Goal: Navigation & Orientation: Find specific page/section

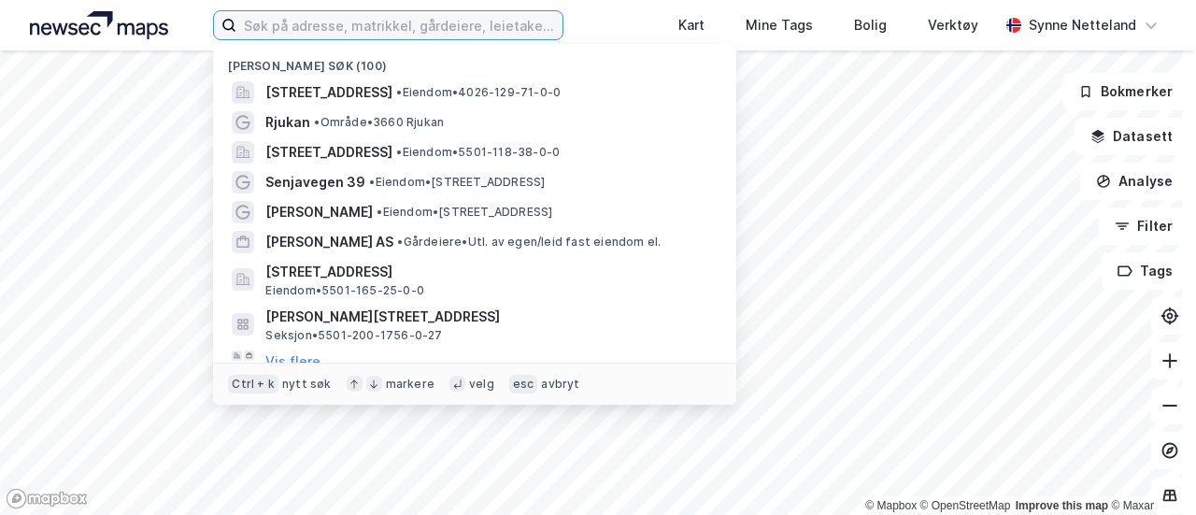
click at [438, 29] on input at bounding box center [399, 25] width 326 height 28
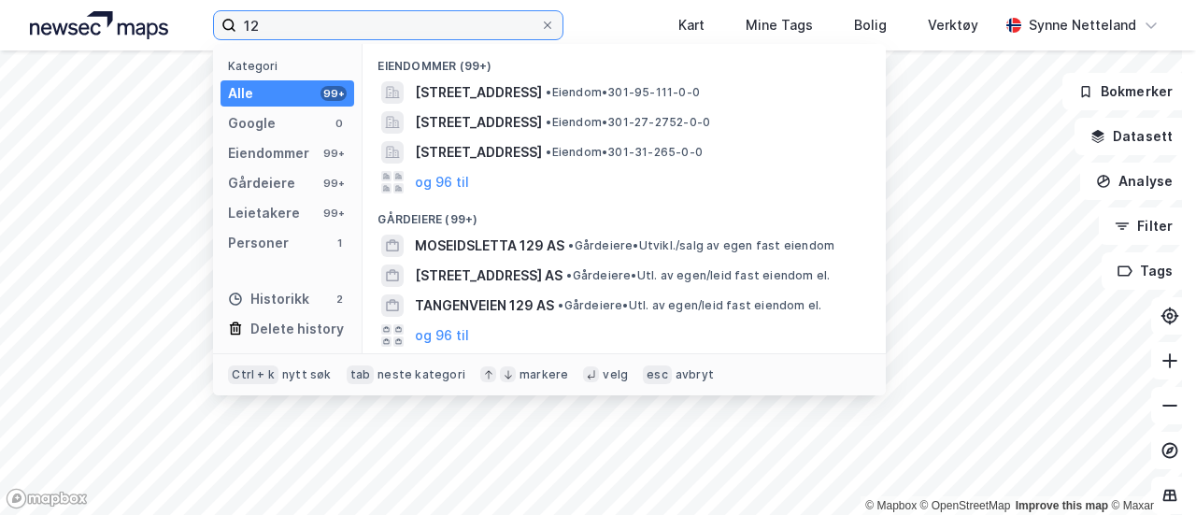
type input "1"
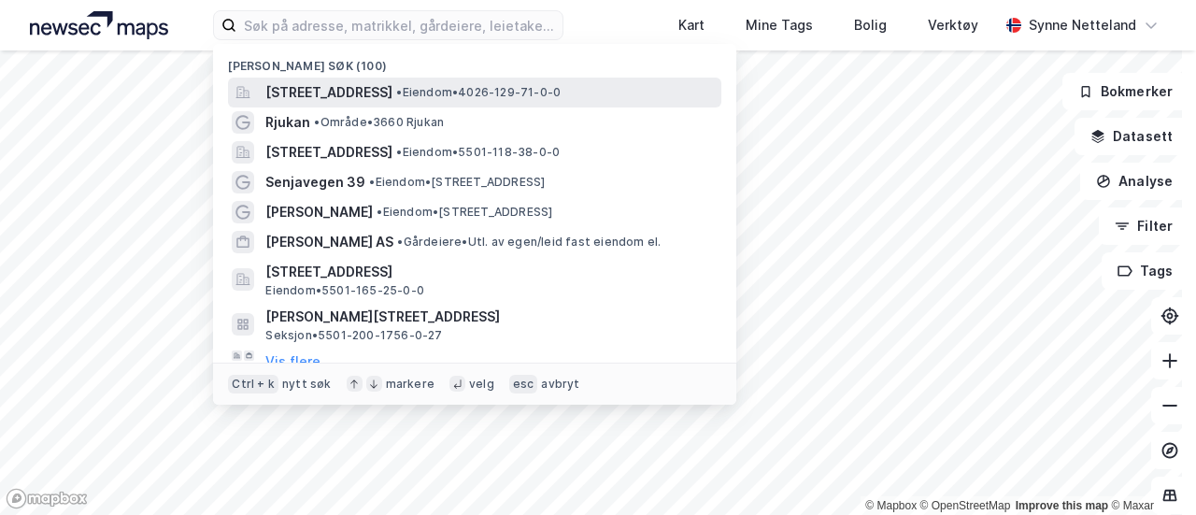
click at [392, 84] on span "[STREET_ADDRESS]" at bounding box center [328, 92] width 127 height 22
